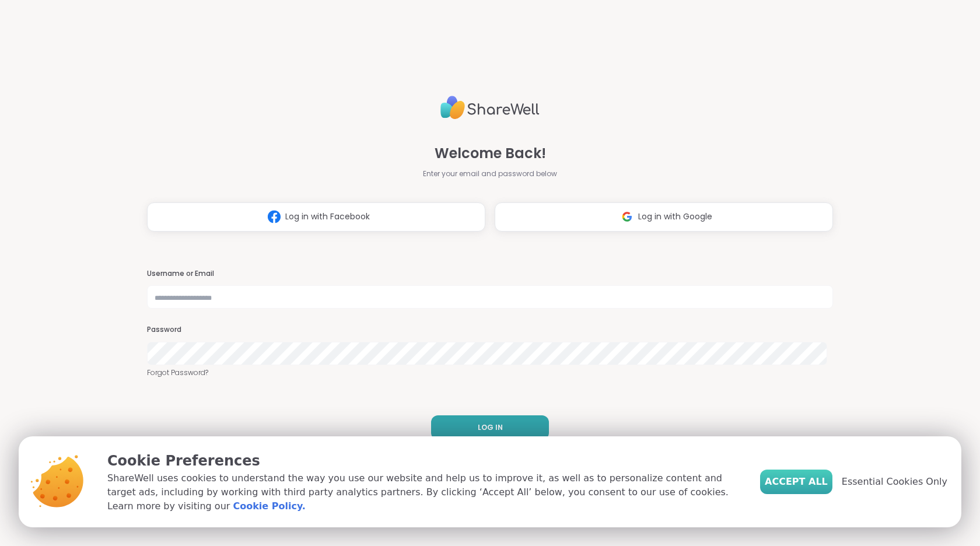
click at [816, 487] on span "Accept All" at bounding box center [796, 482] width 63 height 14
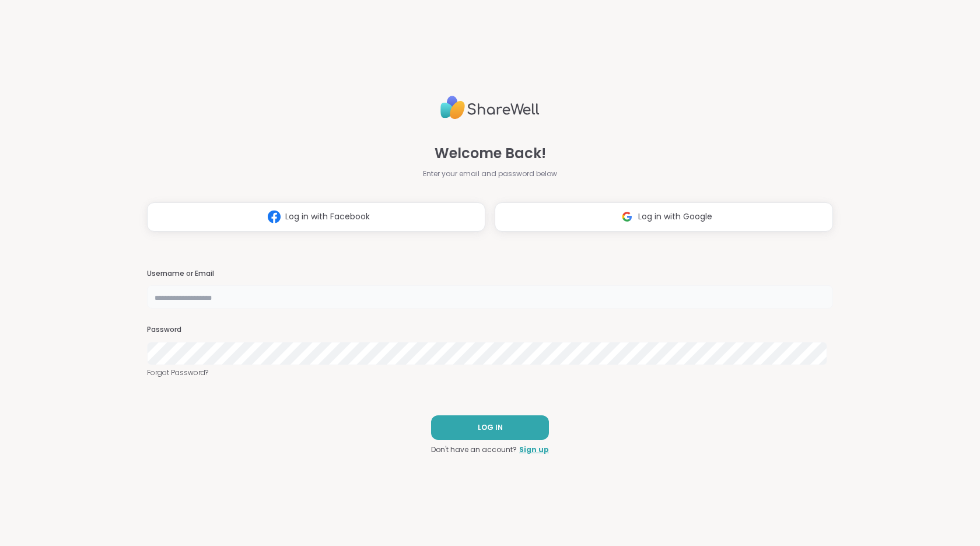
click at [498, 297] on input "text" at bounding box center [490, 296] width 686 height 23
type input "**********"
click at [487, 427] on span "LOG IN" at bounding box center [490, 427] width 25 height 10
